Goal: Information Seeking & Learning: Learn about a topic

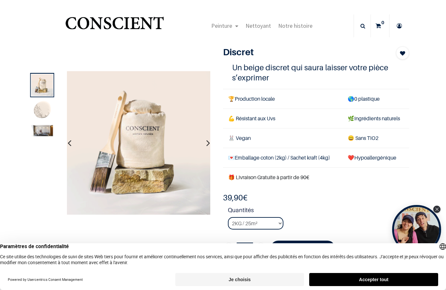
click at [47, 109] on img at bounding box center [42, 111] width 22 height 22
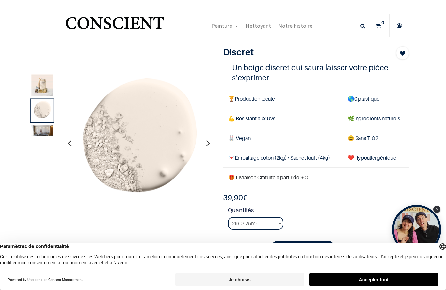
click at [46, 133] on img at bounding box center [42, 130] width 22 height 11
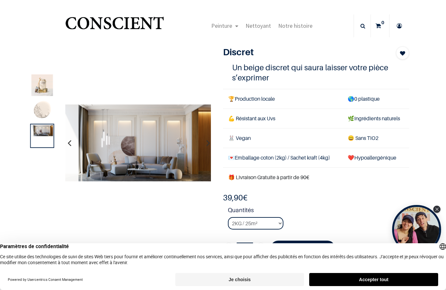
click at [45, 115] on img at bounding box center [42, 111] width 22 height 22
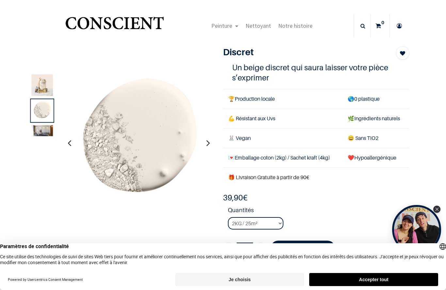
click at [46, 82] on img at bounding box center [42, 85] width 22 height 22
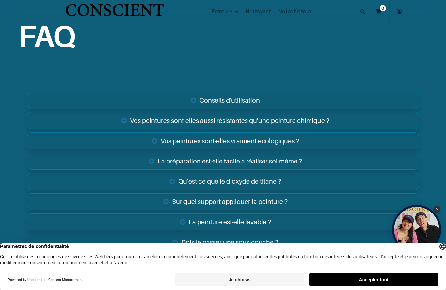
scroll to position [964, 0]
click at [321, 97] on link "Conseils d'utilisation" at bounding box center [223, 100] width 392 height 17
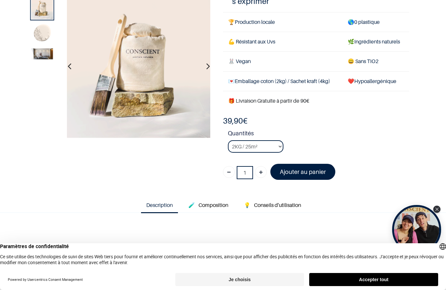
scroll to position [75, 0]
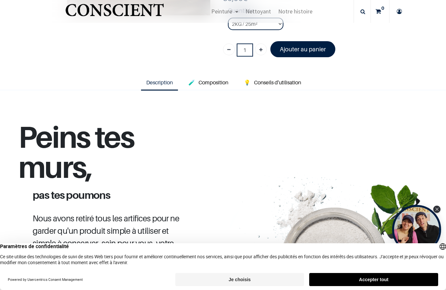
scroll to position [139, 0]
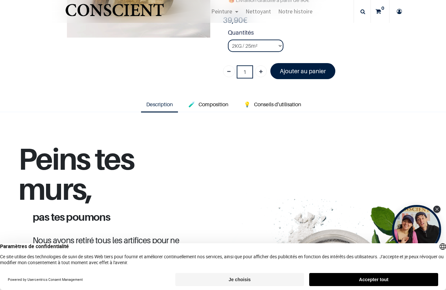
click at [288, 101] on span "Conseils d'utilisation" at bounding box center [277, 104] width 47 height 7
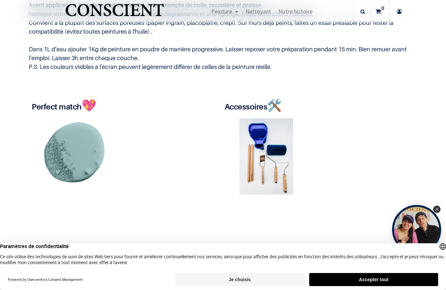
scroll to position [293, 0]
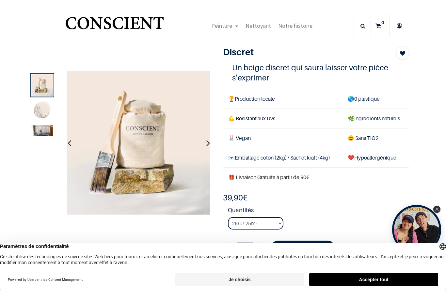
click at [38, 131] on img at bounding box center [42, 130] width 22 height 11
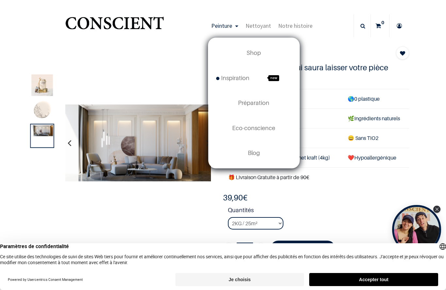
click at [226, 24] on span "Peinture" at bounding box center [221, 26] width 21 height 8
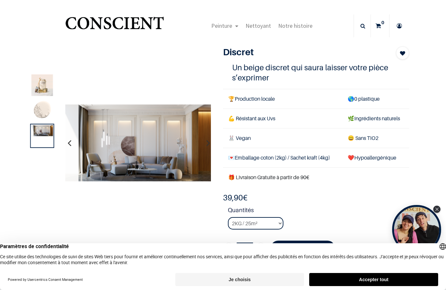
click at [234, 26] on link "Peinture" at bounding box center [225, 25] width 34 height 23
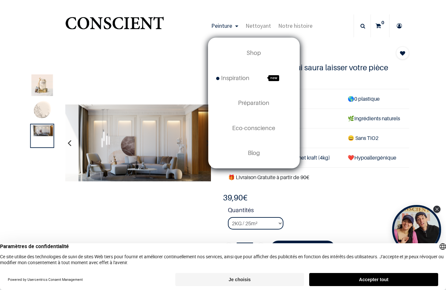
click at [260, 53] on span "Shop" at bounding box center [254, 52] width 14 height 7
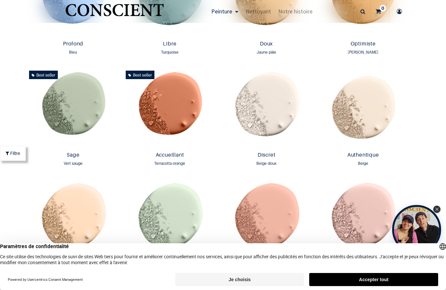
scroll to position [539, 0]
click at [369, 131] on img at bounding box center [363, 108] width 93 height 81
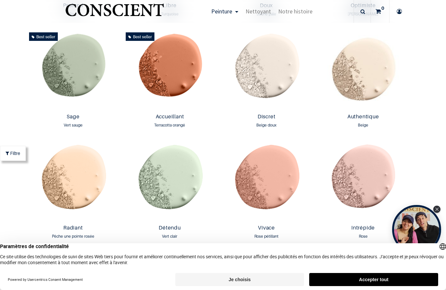
scroll to position [576, 0]
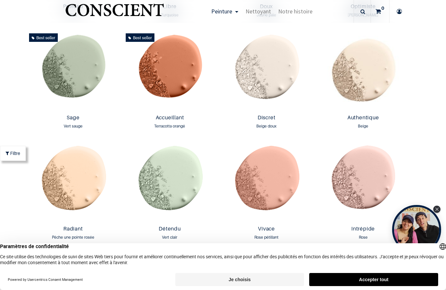
click at [270, 94] on img at bounding box center [266, 71] width 93 height 81
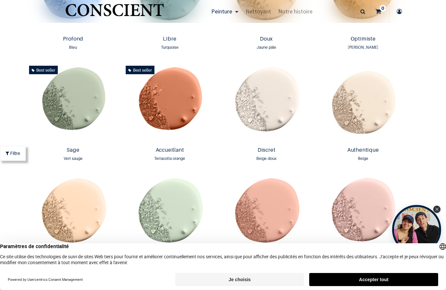
scroll to position [544, 0]
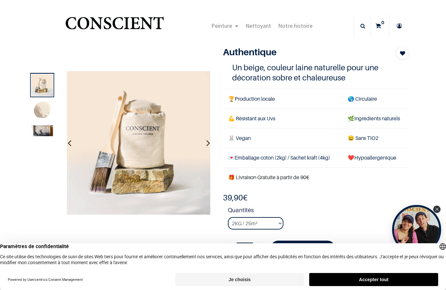
click at [46, 133] on img at bounding box center [42, 130] width 22 height 11
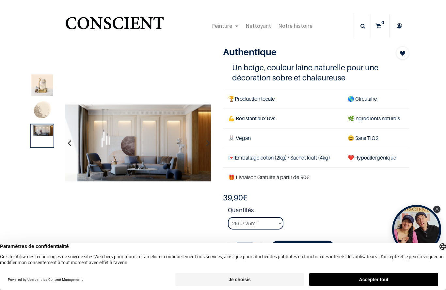
click at [38, 111] on img at bounding box center [42, 111] width 22 height 22
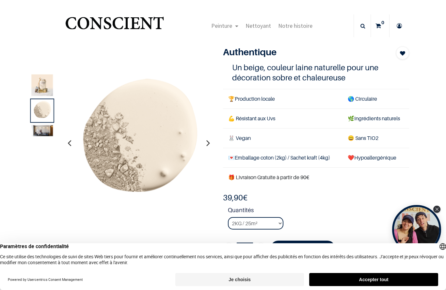
click at [45, 84] on img at bounding box center [42, 85] width 22 height 22
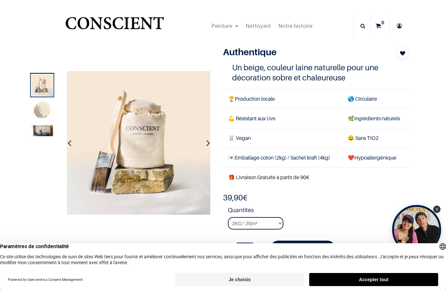
click at [41, 108] on img at bounding box center [42, 111] width 22 height 22
click at [39, 112] on img at bounding box center [42, 111] width 22 height 22
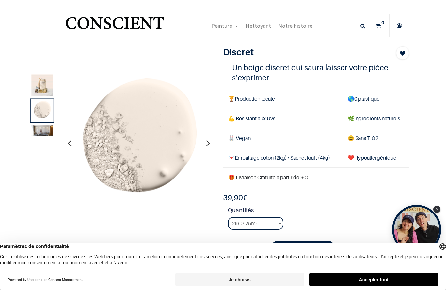
click at [42, 134] on img at bounding box center [42, 130] width 22 height 11
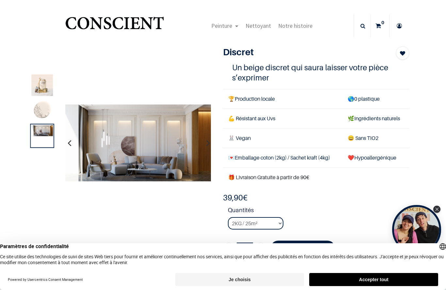
click at [45, 104] on img at bounding box center [42, 111] width 22 height 22
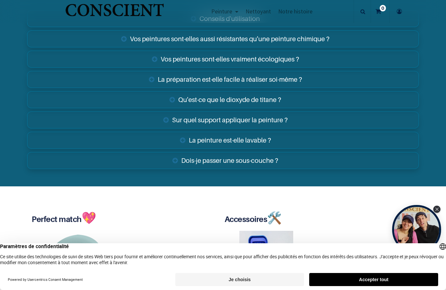
scroll to position [1046, 0]
